Goal: Check status: Check status

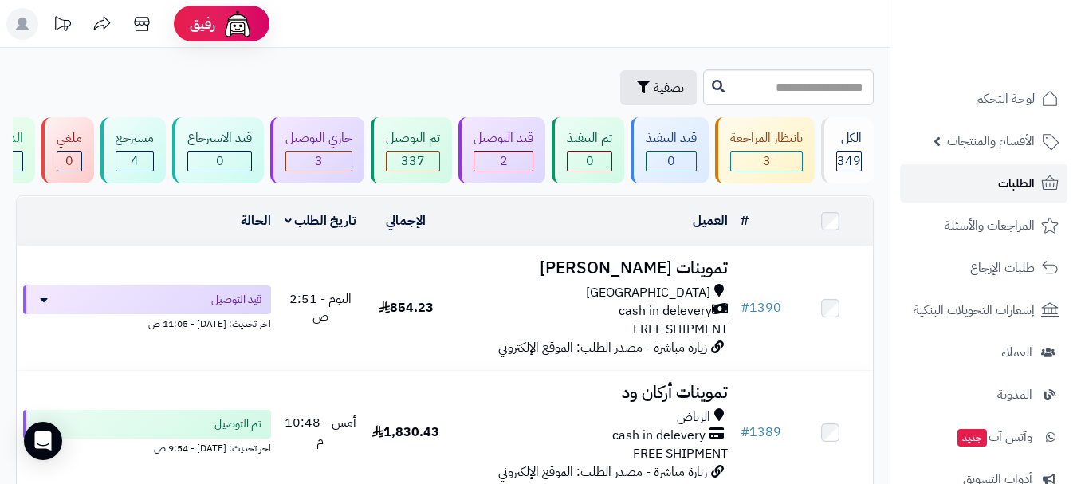
click at [1016, 193] on span "الطلبات" at bounding box center [1016, 183] width 37 height 22
click at [980, 186] on link "الطلبات" at bounding box center [983, 183] width 167 height 38
click at [963, 187] on link "الطلبات" at bounding box center [983, 183] width 167 height 38
click at [978, 187] on link "الطلبات" at bounding box center [983, 183] width 167 height 38
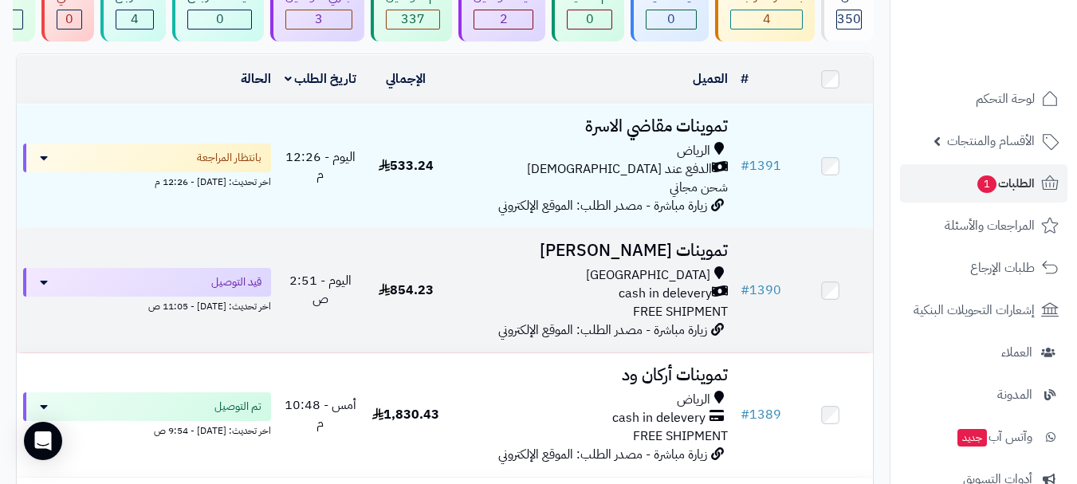
scroll to position [159, 0]
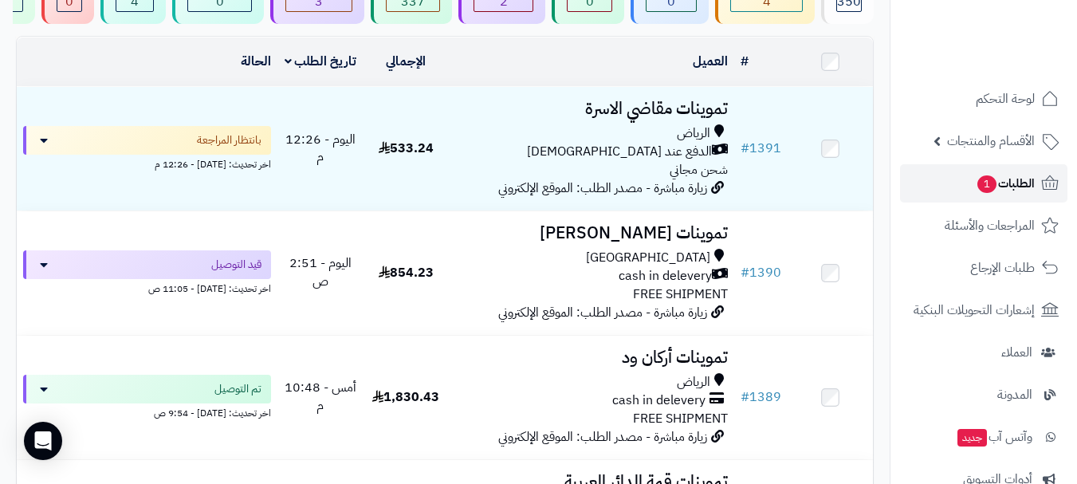
click at [957, 182] on link "الطلبات 1" at bounding box center [983, 183] width 167 height 38
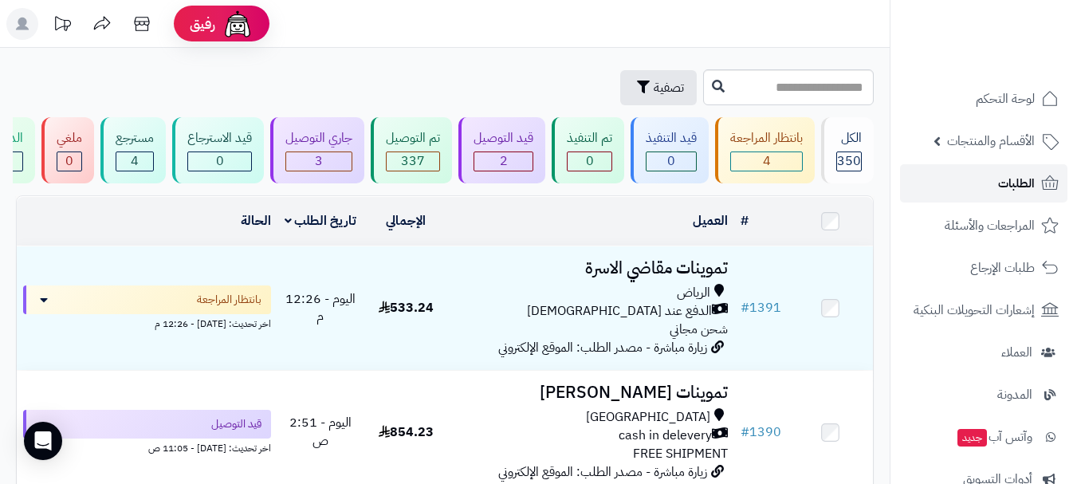
click at [998, 183] on span "الطلبات" at bounding box center [1016, 183] width 37 height 22
